Goal: Browse casually: Explore the website without a specific task or goal

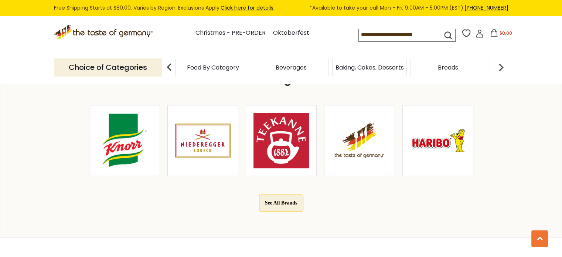
scroll to position [369, 0]
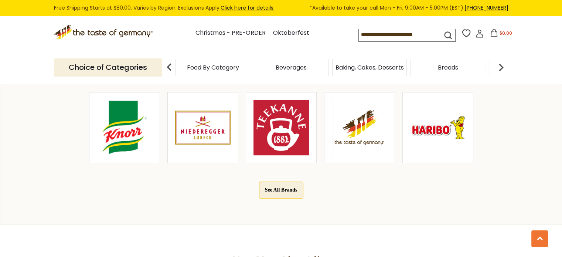
click at [201, 123] on img at bounding box center [202, 127] width 55 height 55
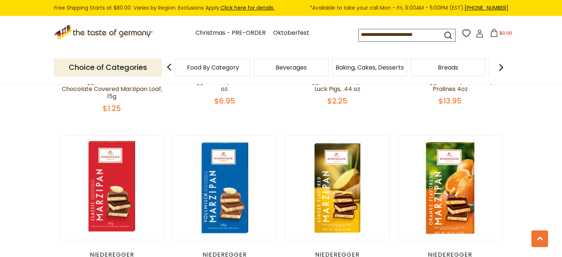
scroll to position [369, 0]
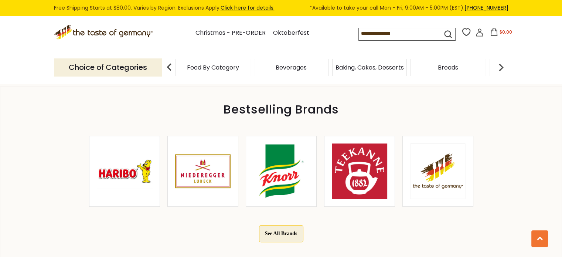
scroll to position [369, 0]
